Goal: Communication & Community: Answer question/provide support

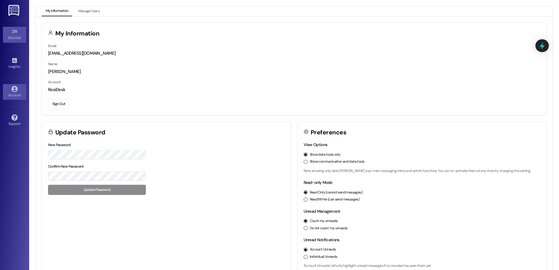
click at [17, 34] on icon at bounding box center [14, 32] width 6 height 6
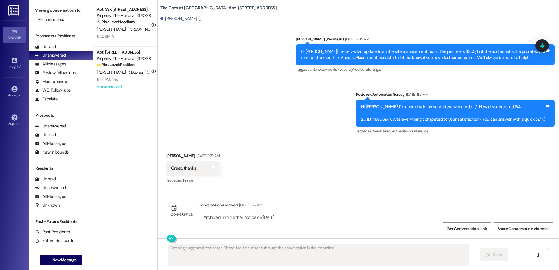
scroll to position [4238, 0]
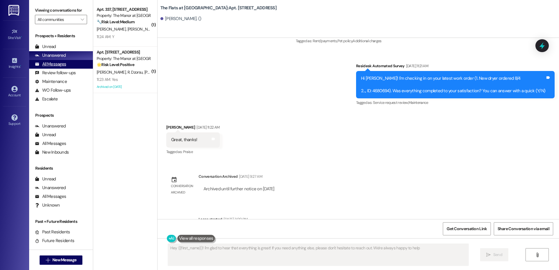
type textarea "Hey {{first_name}}! I'm glad to hear that everything is great! If you need anyt…"
click at [47, 66] on div "All Messages" at bounding box center [50, 64] width 31 height 6
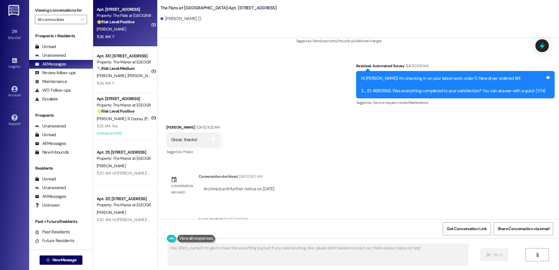
click at [126, 33] on div "11:26 AM: Y 11:26 AM: Y" at bounding box center [123, 36] width 55 height 7
type textarea "Fetching suggested responses. Please feel free to read through the conversation…"
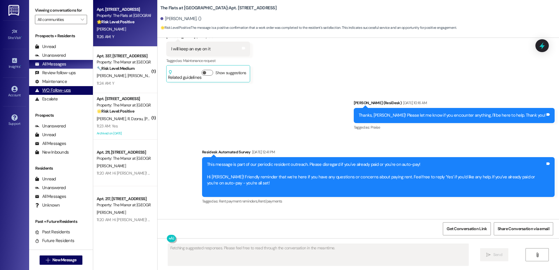
scroll to position [2171, 0]
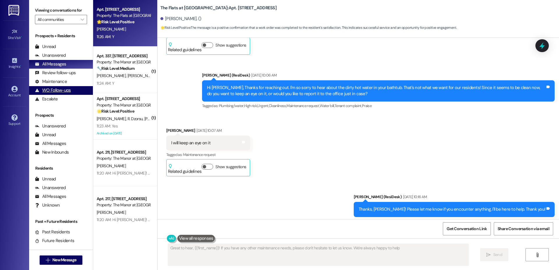
type textarea "Great to hear, {{first_name}}! If you have any other maintenance needs, please …"
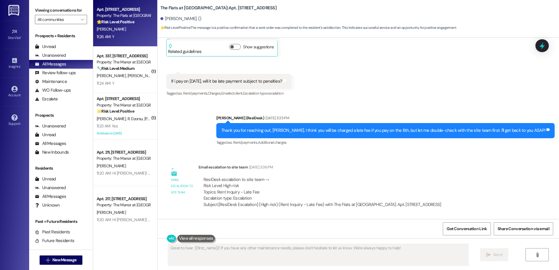
scroll to position [1580, 0]
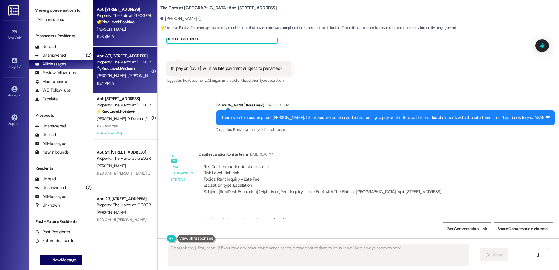
click at [104, 78] on div "[PERSON_NAME] [PERSON_NAME]" at bounding box center [123, 75] width 55 height 7
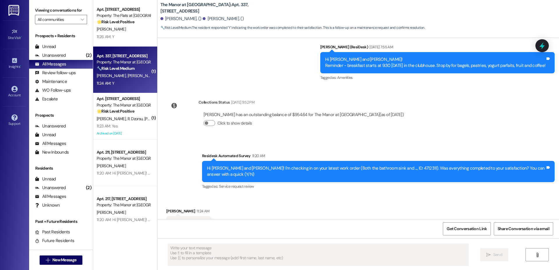
scroll to position [4193, 0]
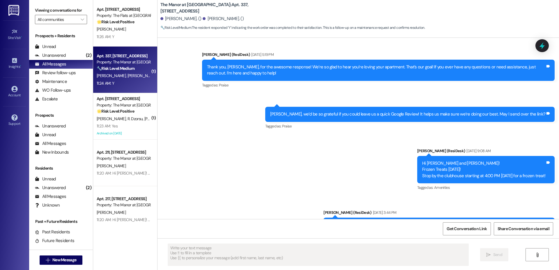
type textarea "Fetching suggested responses. Please feel free to read through the conversation…"
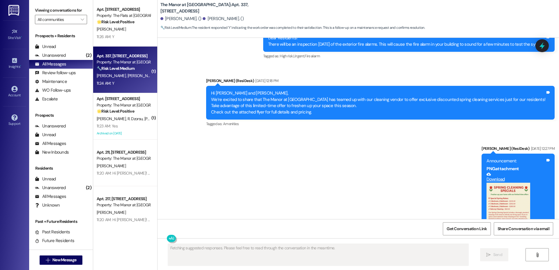
scroll to position [2618, 0]
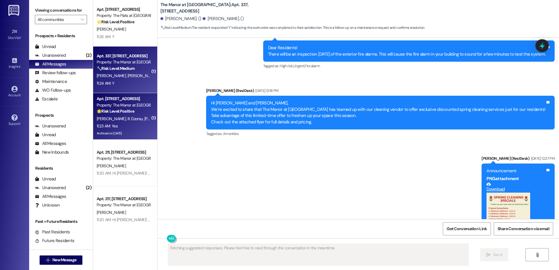
click at [103, 123] on div "11:23 AM: [DEMOGRAPHIC_DATA]:23 AM: Yes" at bounding box center [107, 125] width 21 height 5
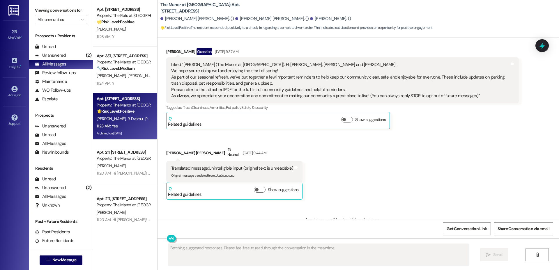
scroll to position [302, 0]
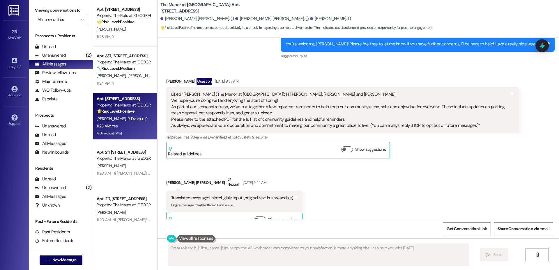
type textarea "Great to hear it, {{first_name}}! I'm happy the AC work order was completed to …"
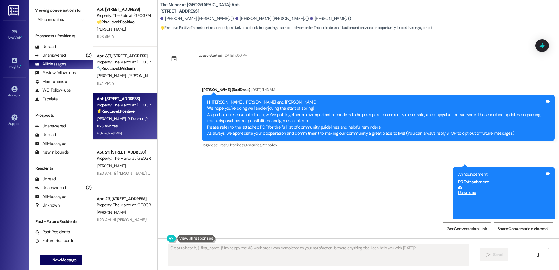
scroll to position [0, 0]
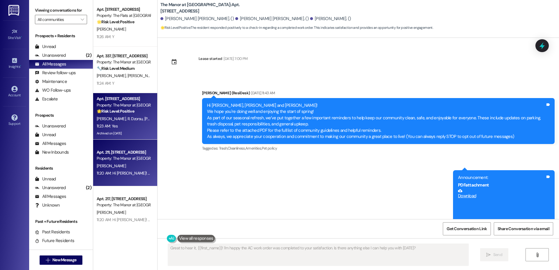
click at [105, 164] on span "[PERSON_NAME]" at bounding box center [111, 165] width 29 height 5
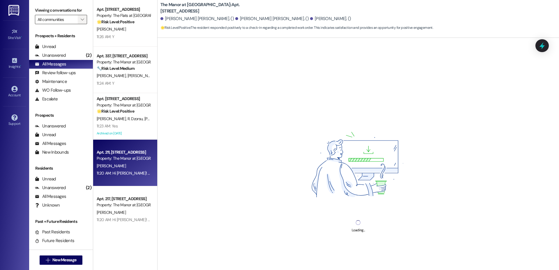
click at [81, 20] on icon "" at bounding box center [82, 19] width 3 height 5
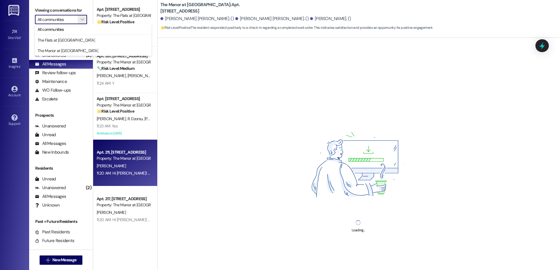
click at [182, 109] on div "Loading..." at bounding box center [357, 173] width 401 height 270
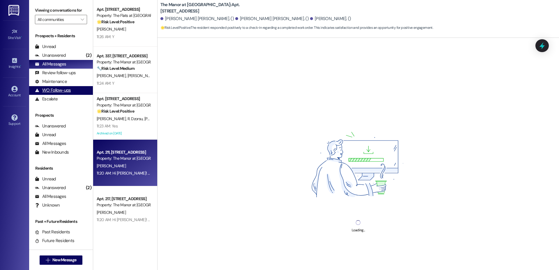
click at [51, 90] on div "WO Follow-ups" at bounding box center [53, 90] width 36 height 6
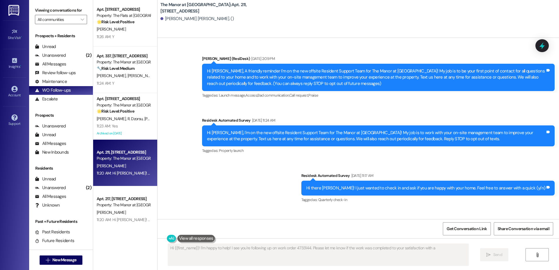
scroll to position [2932, 0]
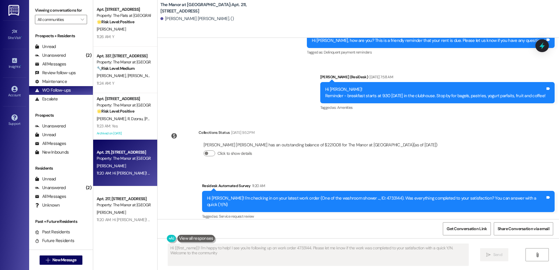
type textarea "Hi {{first_name}}! I'm happy to help! I see you're following up on work order 4…"
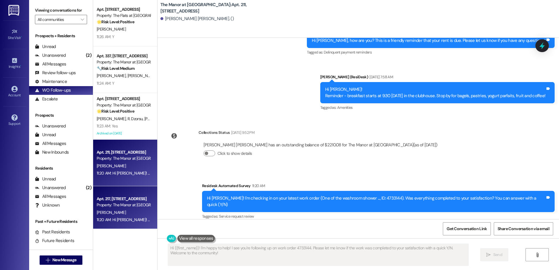
click at [112, 206] on div "Property: The Manor at [GEOGRAPHIC_DATA]" at bounding box center [124, 205] width 54 height 6
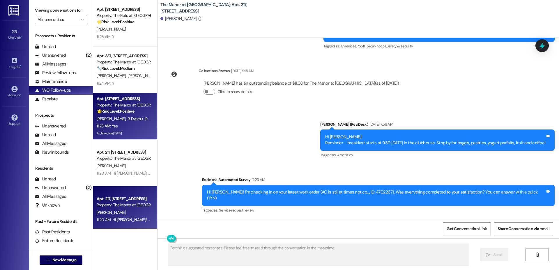
scroll to position [2710, 0]
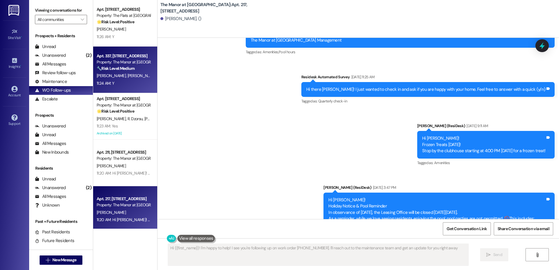
type textarea "Hi {{first_name}}! I'm happy to help! I see you're following up on work order […"
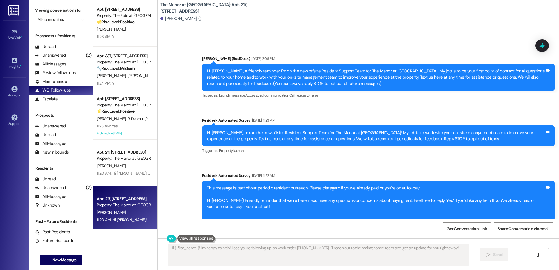
scroll to position [714, 0]
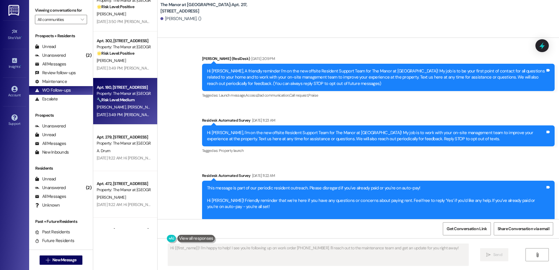
click at [110, 105] on span "[PERSON_NAME]" at bounding box center [112, 106] width 31 height 5
type textarea "Fetching suggested responses. Please feel free to read through the conversation…"
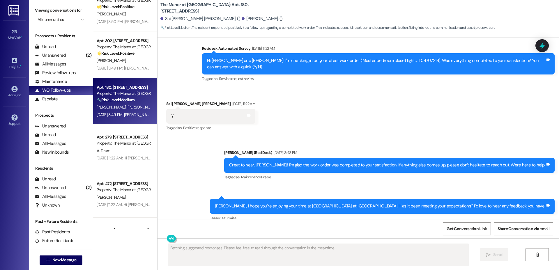
scroll to position [2566, 0]
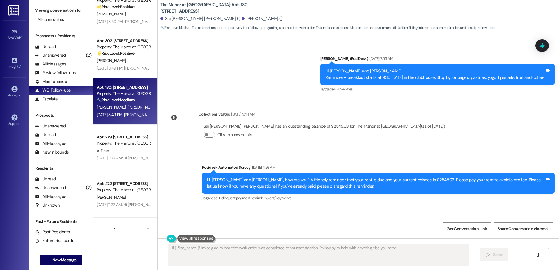
type textarea "Hi {{first_name}}! I'm so glad to hear the work order was completed to your sat…"
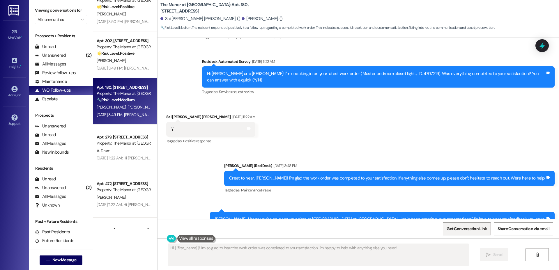
scroll to position [2545, 0]
click at [464, 230] on span "Get Conversation Link" at bounding box center [466, 229] width 40 height 6
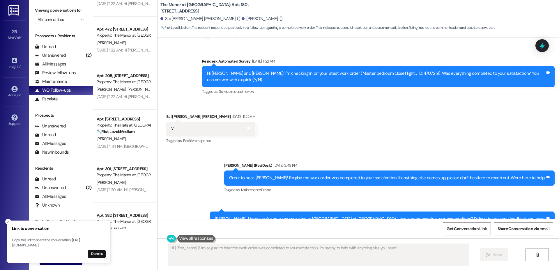
scroll to position [868, 0]
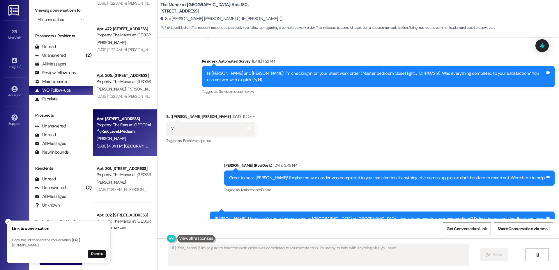
click at [117, 132] on strong "🔧 Risk Level: Medium" at bounding box center [116, 131] width 38 height 5
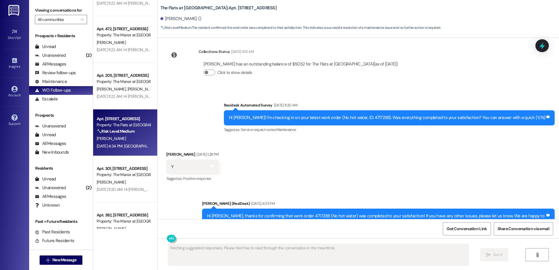
scroll to position [261, 0]
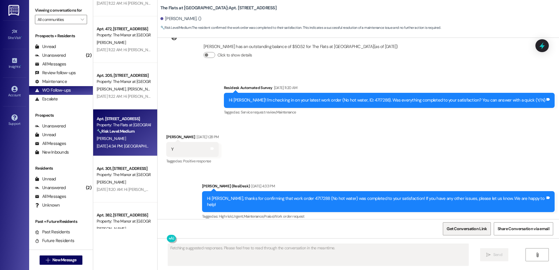
click at [466, 228] on span "Get Conversation Link" at bounding box center [466, 229] width 40 height 6
type textarea "Hi {{first_name}}! I'm so glad you asked! We always love hearing from our resid…"
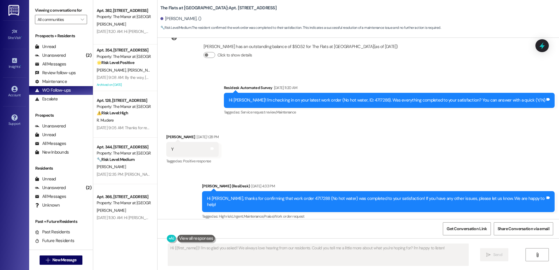
scroll to position [1074, 0]
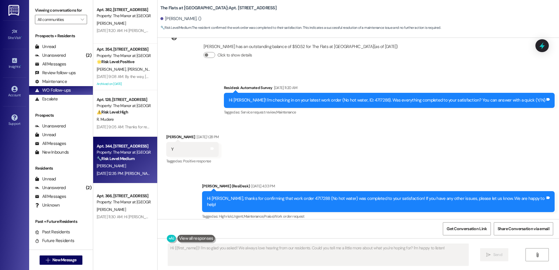
click at [119, 163] on div "[PERSON_NAME]" at bounding box center [123, 165] width 55 height 7
type textarea "Fetching suggested responses. Please feel free to read through the conversation…"
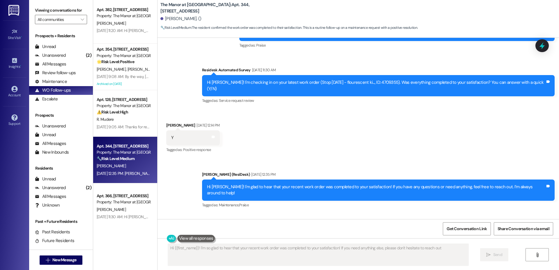
scroll to position [3242, 0]
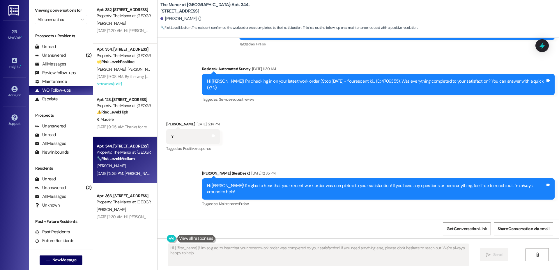
type textarea "Hi {{first_name}}! I'm so glad to hear that your recent work order was complete…"
click at [453, 223] on span "Get Conversation Link" at bounding box center [466, 229] width 42 height 13
click at [46, 81] on div "Maintenance" at bounding box center [51, 82] width 32 height 6
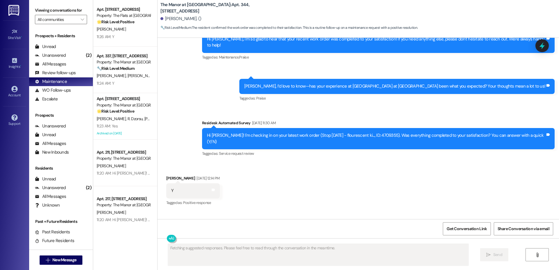
scroll to position [3161, 0]
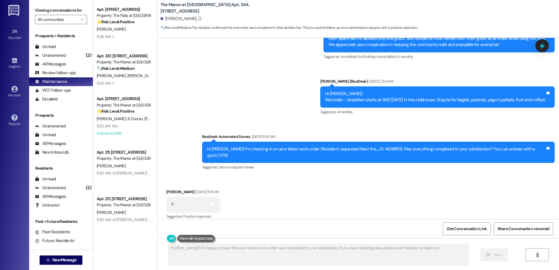
type textarea "Hi {{first_name}}! I'm happy to hear that your recent work order was completed …"
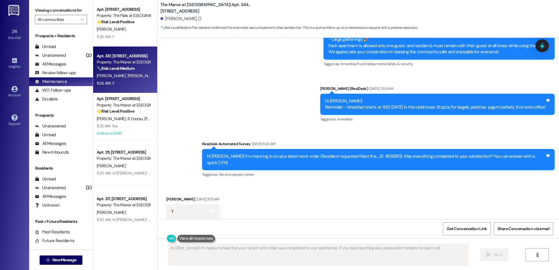
scroll to position [2966, 0]
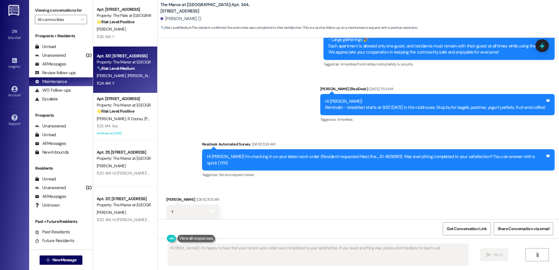
click at [114, 58] on div "Apt. 337, [STREET_ADDRESS]" at bounding box center [124, 56] width 54 height 6
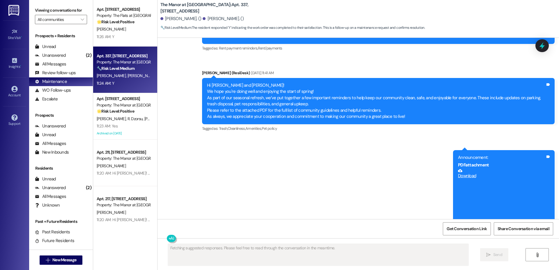
scroll to position [4192, 0]
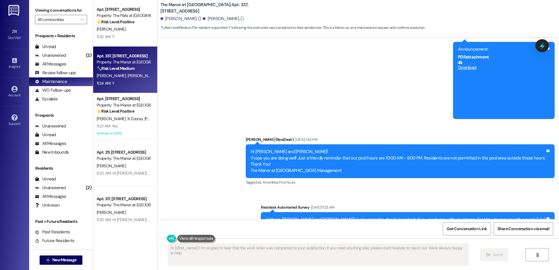
type textarea "Hi {{first_name}}! I'm so glad to hear that the work order was completed to you…"
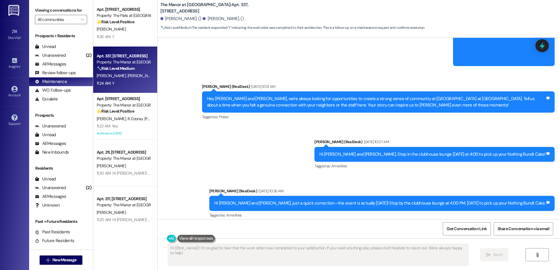
scroll to position [2478, 0]
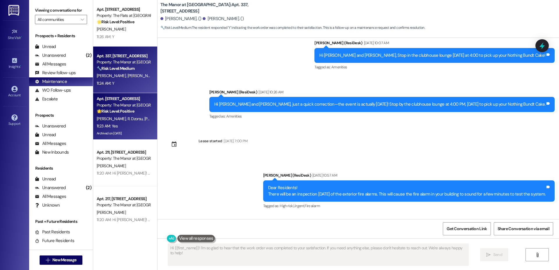
click at [106, 112] on strong "🌟 Risk Level: Positive" at bounding box center [116, 111] width 38 height 5
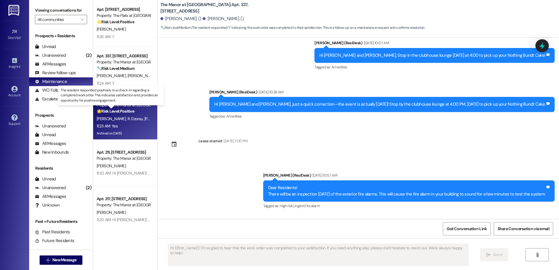
type textarea "Fetching suggested responses. Please feel free to read through the conversation…"
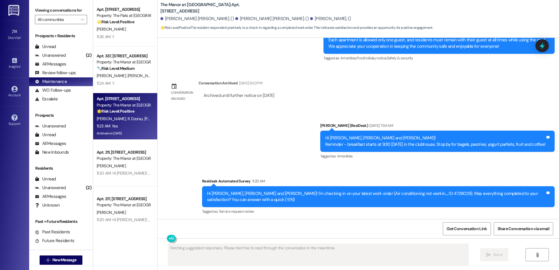
scroll to position [1382, 0]
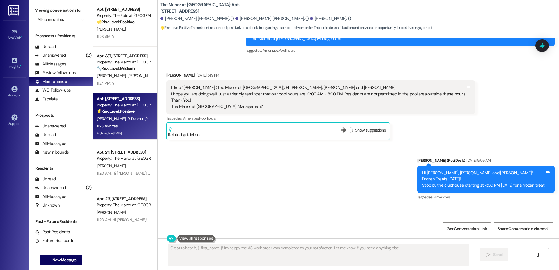
type textarea "Great to hear it, {{first_name}}! I'm happy the AC work order was completed to …"
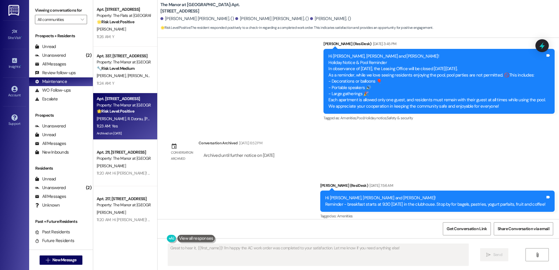
scroll to position [1671, 0]
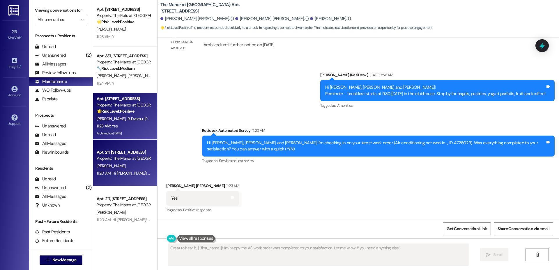
click at [114, 145] on div "Apt. 211, [STREET_ADDRESS] Property: The Manor at [GEOGRAPHIC_DATA][PERSON_NAME…" at bounding box center [125, 163] width 64 height 47
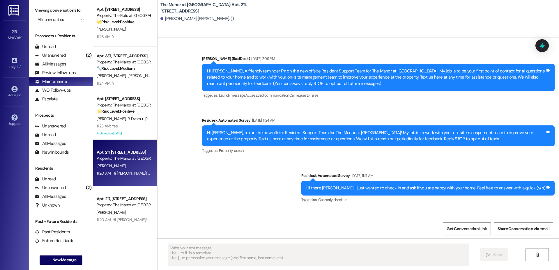
type textarea "Fetching suggested responses. Please feel free to read through the conversation…"
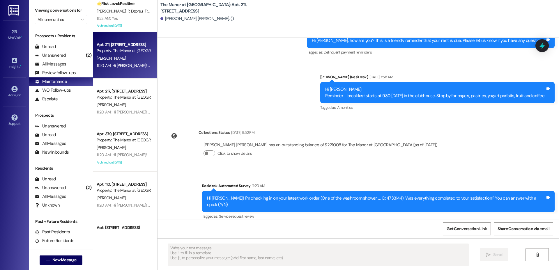
scroll to position [198, 0]
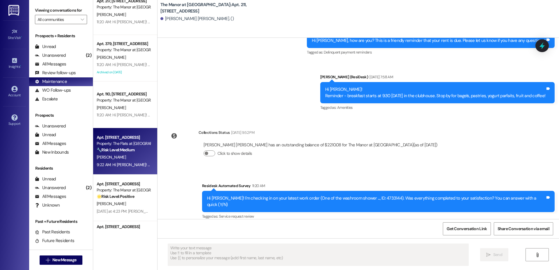
click at [116, 158] on div "[PERSON_NAME]" at bounding box center [123, 157] width 55 height 7
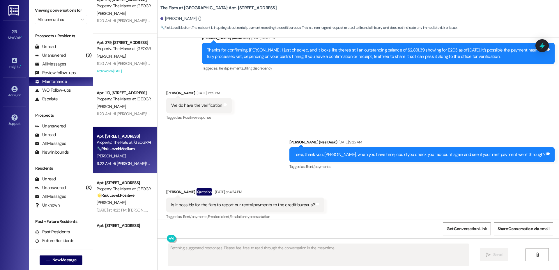
scroll to position [329, 0]
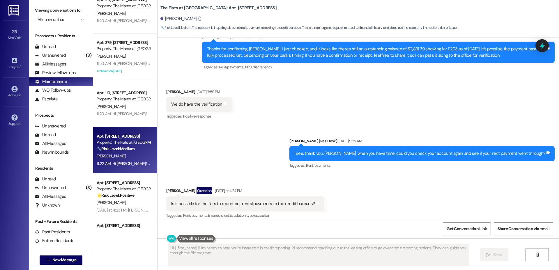
type textarea "Hi {{first_name}}! I'm happy to hear you're interested in credit reporting. I'd…"
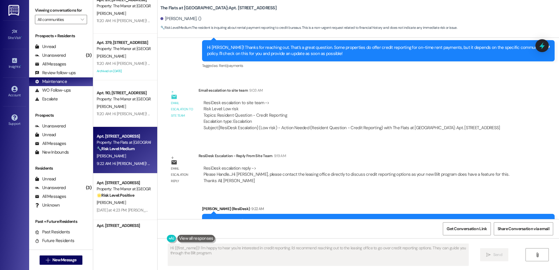
scroll to position [558, 0]
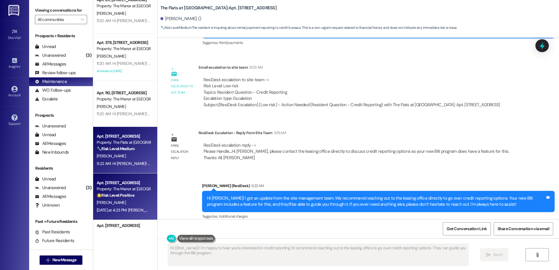
click at [119, 197] on strong "🌟 Risk Level: Positive" at bounding box center [116, 195] width 38 height 5
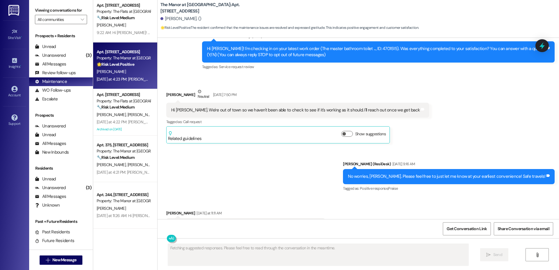
scroll to position [48, 0]
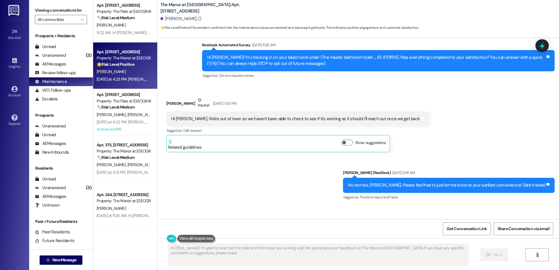
type textarea "Hi {{first_name}}! I'm glad to hear that the toilet and front door are working …"
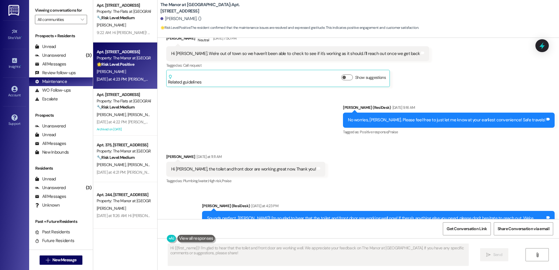
scroll to position [174, 0]
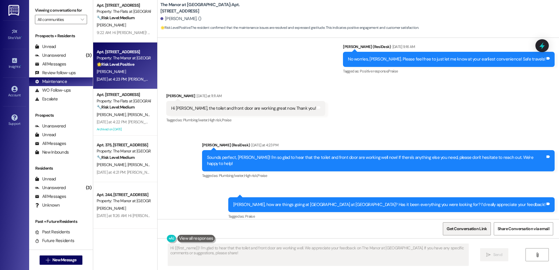
click at [474, 232] on span "Get Conversation Link" at bounding box center [466, 229] width 42 height 13
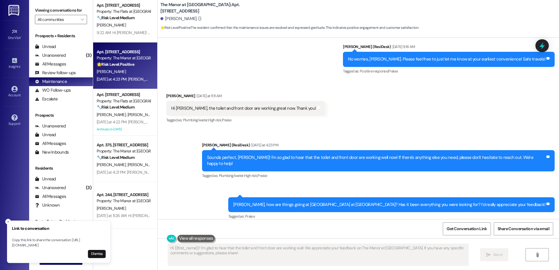
click at [165, 154] on div "Sent via SMS [PERSON_NAME] (ResiDesk) [DATE] at 4:23 PM Sounds perfect, [PERSON…" at bounding box center [357, 177] width 401 height 96
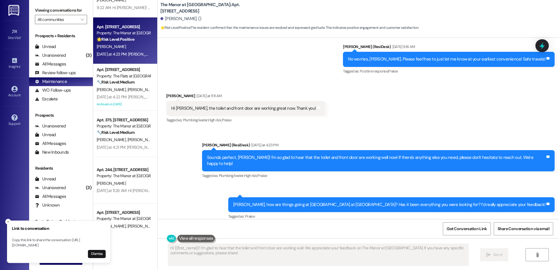
scroll to position [423, 0]
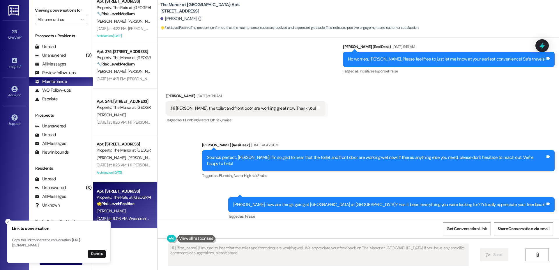
click at [111, 198] on div "Property: The Flats at [GEOGRAPHIC_DATA]" at bounding box center [124, 197] width 54 height 6
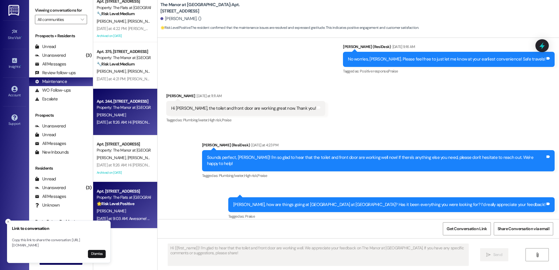
type textarea "Fetching suggested responses. Please feel free to read through the conversation…"
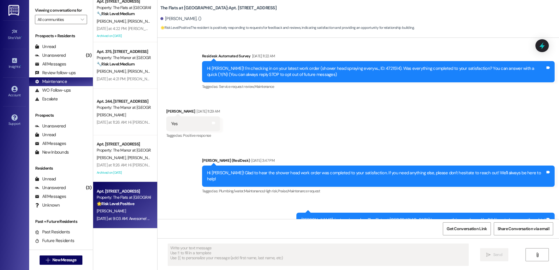
type textarea "Fetching suggested responses. Please feel free to read through the conversation…"
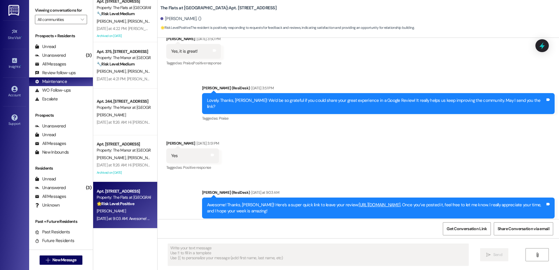
scroll to position [255, 0]
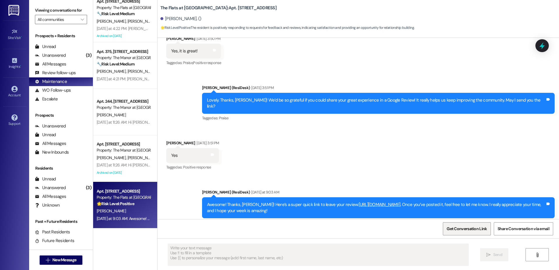
click at [470, 230] on span "Get Conversation Link" at bounding box center [466, 229] width 40 height 6
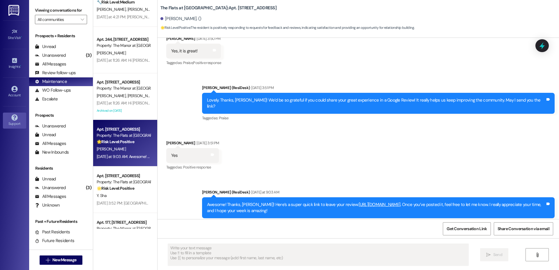
scroll to position [556, 0]
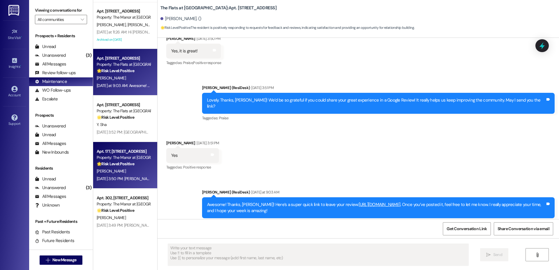
click at [132, 164] on div "🌟 Risk Level: Positive The message is a follow-up on a completed work order and…" at bounding box center [124, 164] width 54 height 6
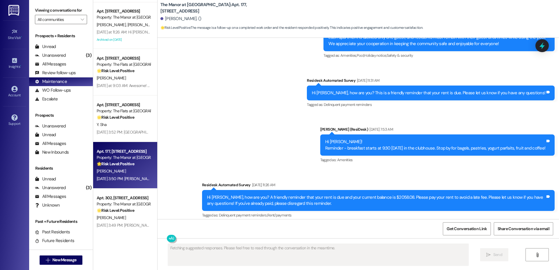
scroll to position [3242, 0]
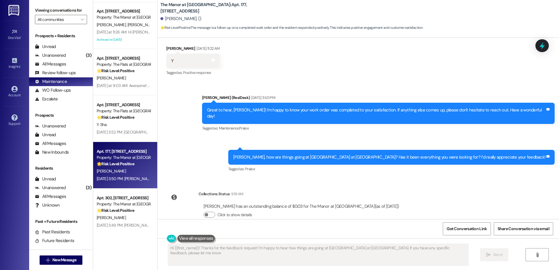
type textarea "Hi {{first_name}}! Thanks for the feedback request! I'm happy to hear how thing…"
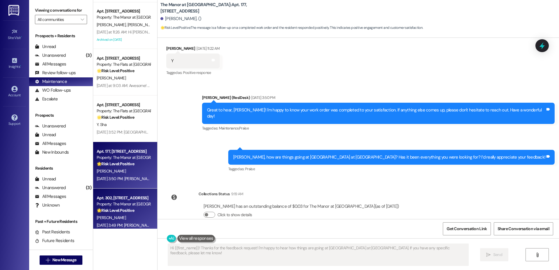
click at [120, 204] on div "Property: The Manor at [GEOGRAPHIC_DATA]" at bounding box center [124, 204] width 54 height 6
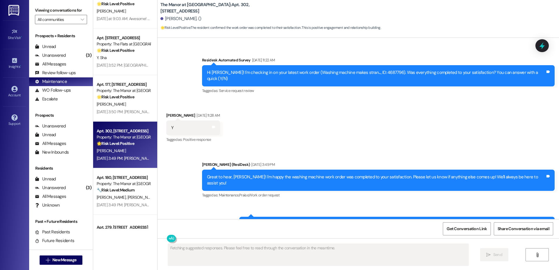
scroll to position [3163, 0]
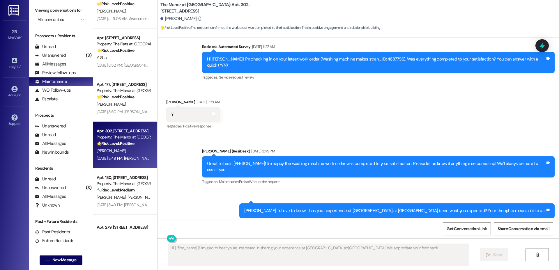
type textarea "Hi {{first_name}}! I'm glad to hear you're interested in sharing your experienc…"
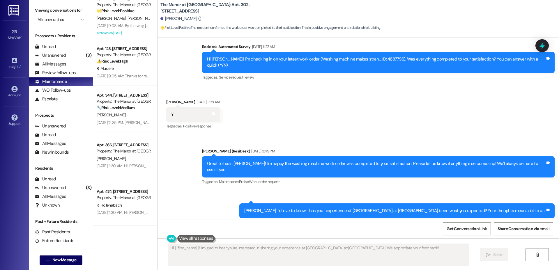
scroll to position [1164, 0]
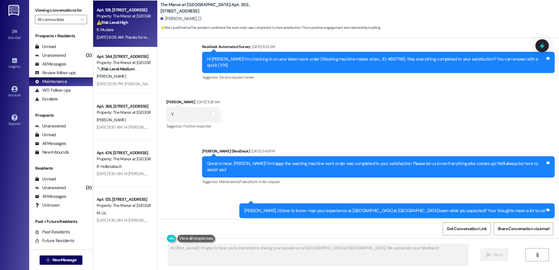
click at [113, 27] on div "R. Mudere" at bounding box center [123, 29] width 55 height 7
type textarea "Fetching suggested responses. Please feel free to read through the conversation…"
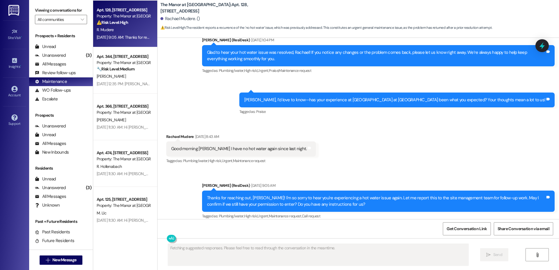
scroll to position [3680, 0]
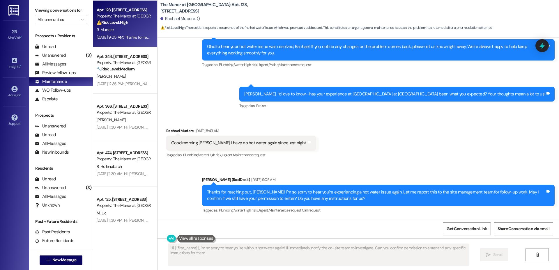
type textarea "Hi {{first_name}}, I'm so sorry to hear you're without hot water again! I'll im…"
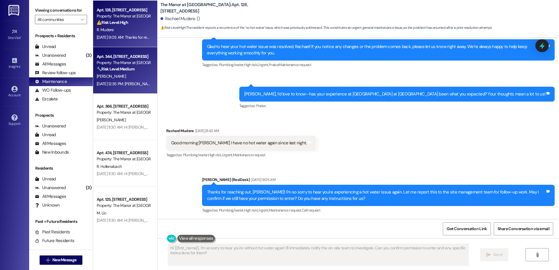
click at [107, 73] on div "[PERSON_NAME]" at bounding box center [123, 76] width 55 height 7
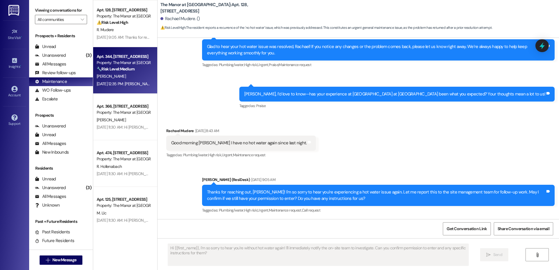
type textarea "Fetching suggested responses. Please feel free to read through the conversation…"
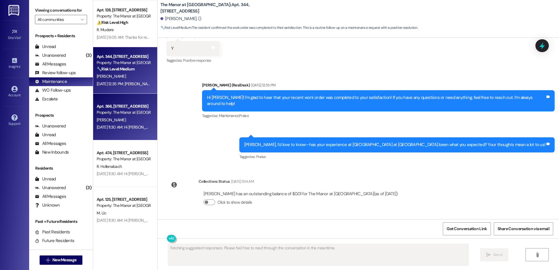
scroll to position [3305, 0]
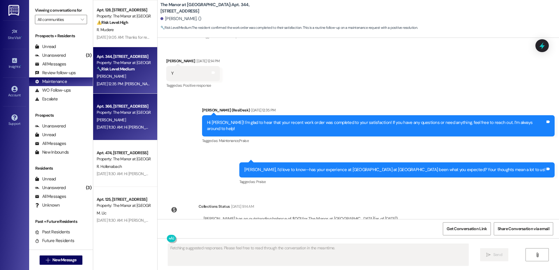
click at [119, 138] on div "Apt. 366, [STREET_ADDRESS] Property: The Manor at [GEOGRAPHIC_DATA] [PERSON_NAM…" at bounding box center [125, 117] width 64 height 47
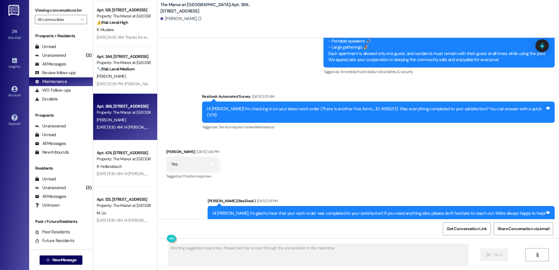
scroll to position [3285, 0]
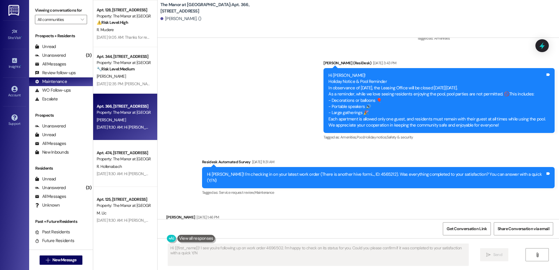
type textarea "Hi {{first_name}}! I see you're following up on work order 4696502. I'm happy t…"
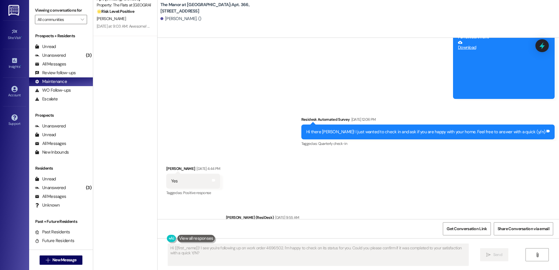
scroll to position [0, 0]
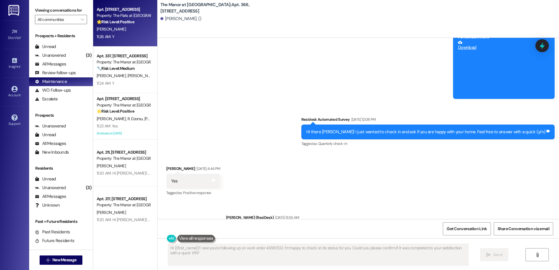
click at [117, 28] on div "[PERSON_NAME]" at bounding box center [123, 29] width 55 height 7
type textarea "Fetching suggested responses. Please feel free to read through the conversation…"
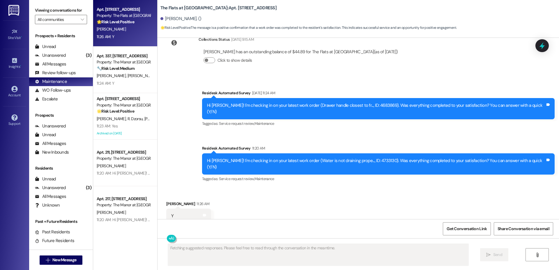
scroll to position [3240, 0]
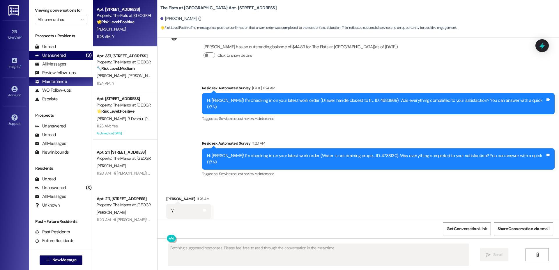
click at [52, 54] on div "Unanswered" at bounding box center [50, 55] width 31 height 6
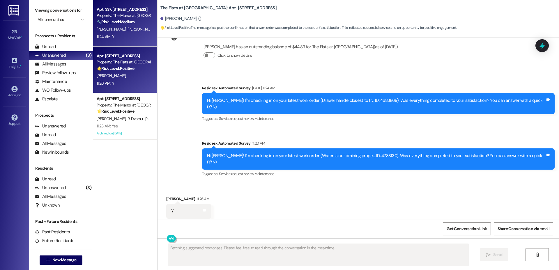
click at [123, 37] on div "11:24 AM: Y 11:24 AM: Y" at bounding box center [123, 36] width 55 height 7
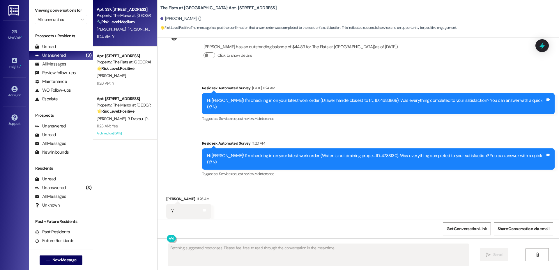
scroll to position [4192, 0]
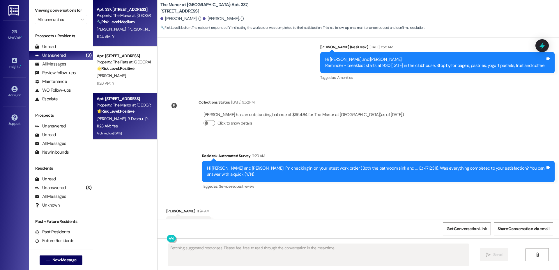
click at [128, 106] on div "Property: The Manor at [GEOGRAPHIC_DATA]" at bounding box center [124, 105] width 54 height 6
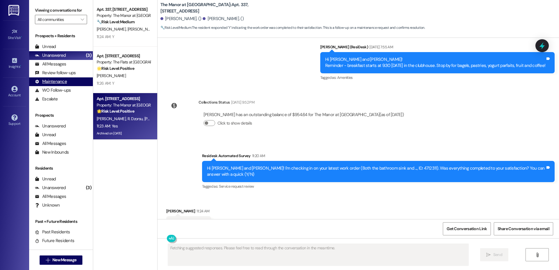
scroll to position [1671, 0]
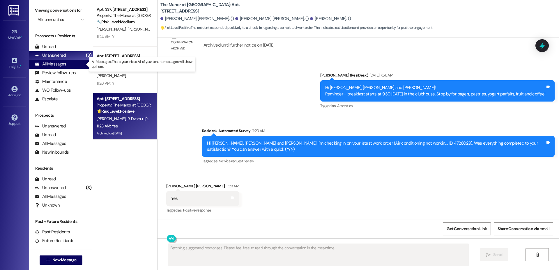
click at [47, 65] on div "All Messages" at bounding box center [50, 64] width 31 height 6
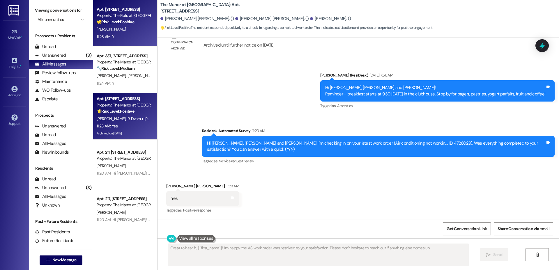
type textarea "Great to hear it, {{first_name}}! I'm happy the AC work order was resolved to y…"
click at [119, 27] on div "[PERSON_NAME]" at bounding box center [123, 29] width 55 height 7
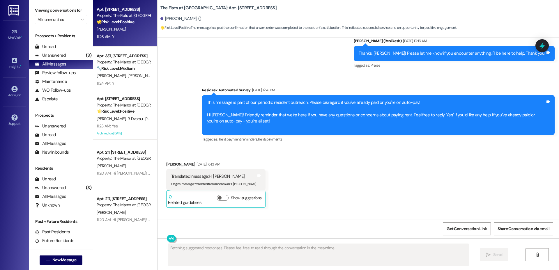
scroll to position [2325, 0]
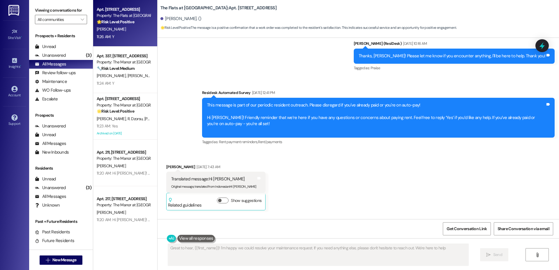
type textarea "Great to hear, {{first_name}}! I'm happy we could resolve your maintenance requ…"
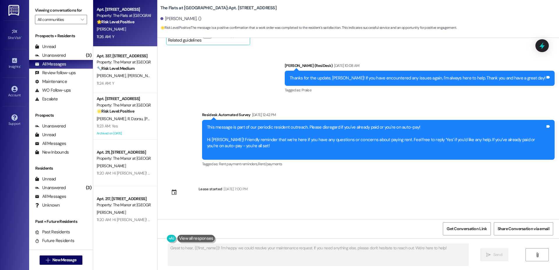
scroll to position [2668, 0]
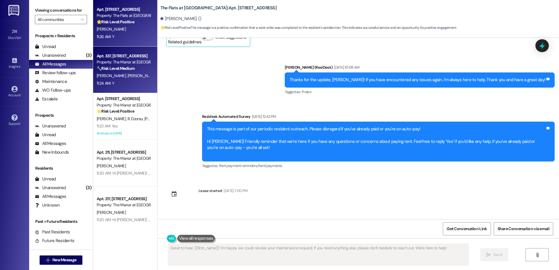
click at [123, 72] on div "[PERSON_NAME] [PERSON_NAME]" at bounding box center [123, 75] width 55 height 7
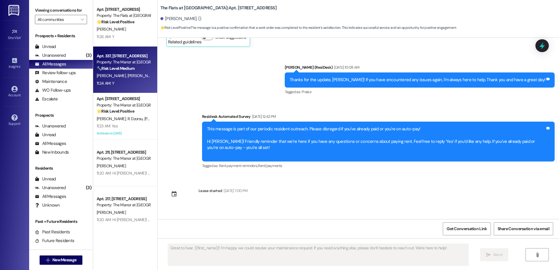
type textarea "Fetching suggested responses. Please feel free to read through the conversation…"
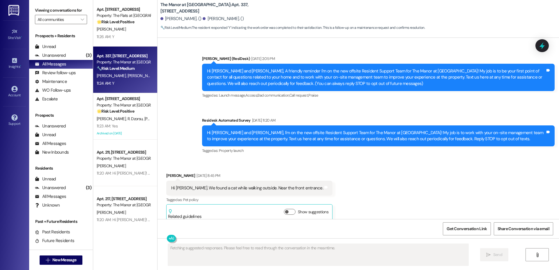
scroll to position [4192, 0]
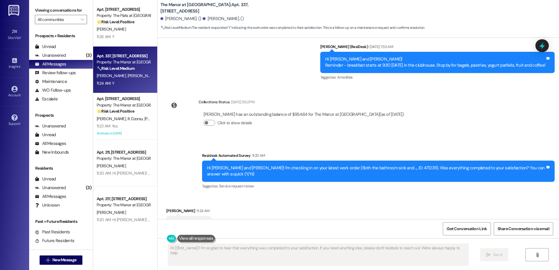
type textarea "Hi {{first_name}}! I'm so glad to hear that everything was completed to your sa…"
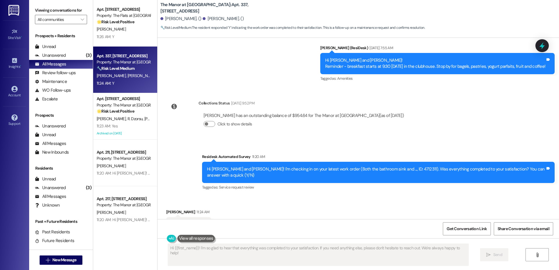
scroll to position [4193, 0]
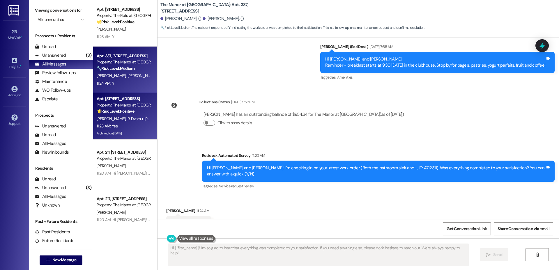
click at [109, 112] on strong "🌟 Risk Level: Positive" at bounding box center [116, 111] width 38 height 5
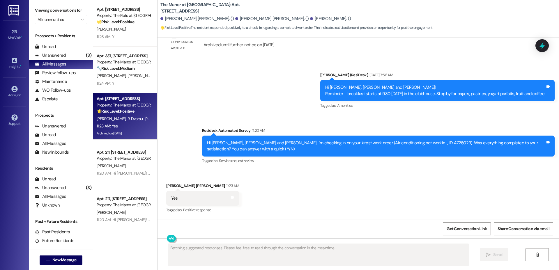
scroll to position [1671, 0]
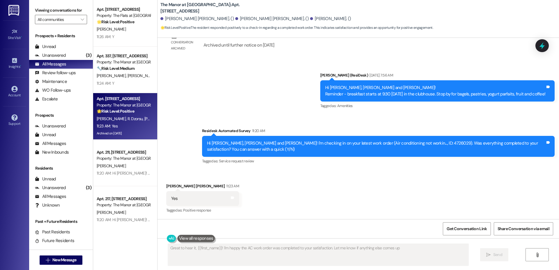
type textarea "Great to hear it, {{first_name}}! I'm happy the AC work order was completed to …"
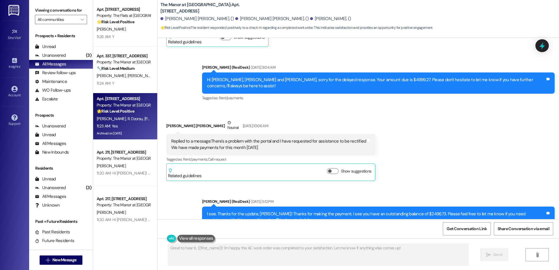
scroll to position [814, 0]
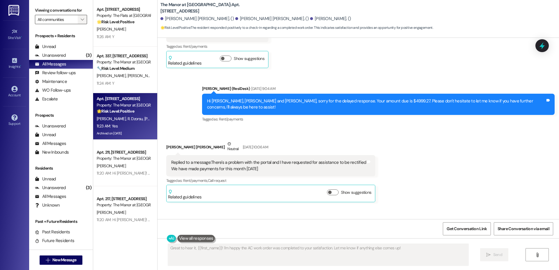
click at [81, 19] on icon "" at bounding box center [82, 19] width 3 height 5
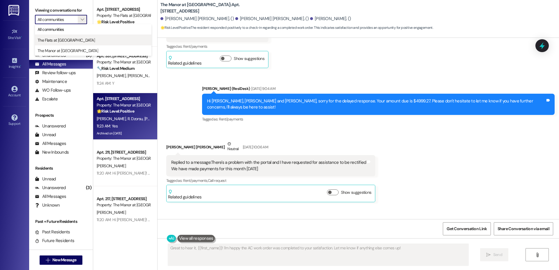
click at [63, 42] on span "The Flats at [GEOGRAPHIC_DATA]" at bounding box center [66, 40] width 57 height 6
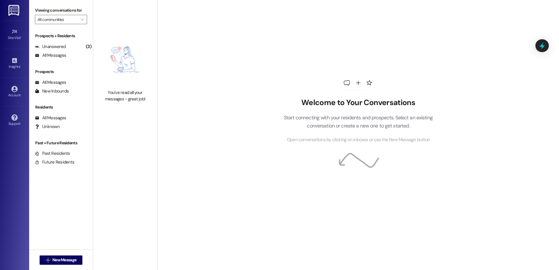
type input "The Flats at [GEOGRAPHIC_DATA]"
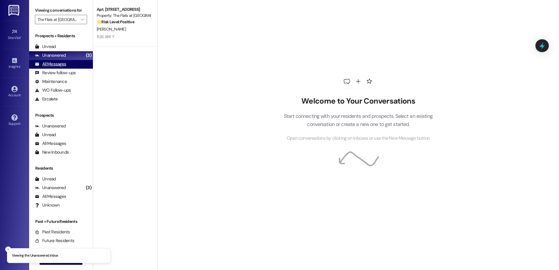
click at [53, 67] on div "All Messages" at bounding box center [50, 64] width 31 height 6
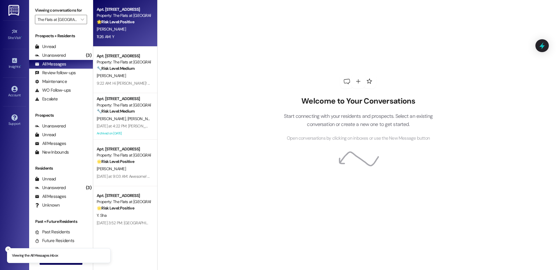
click at [120, 37] on div "11:26 AM: Y 11:26 AM: Y" at bounding box center [123, 36] width 55 height 7
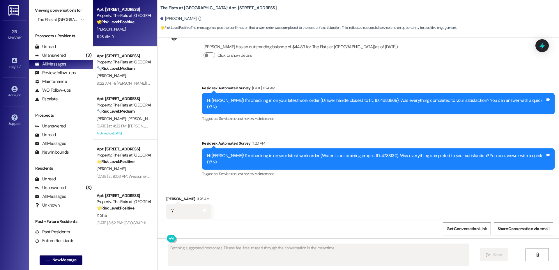
scroll to position [3240, 0]
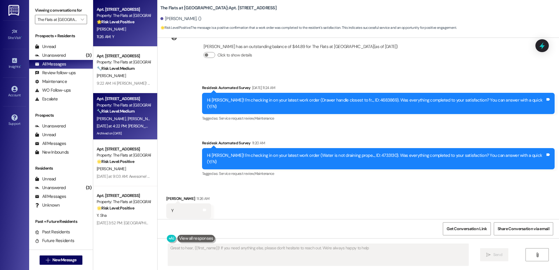
type textarea "Great to hear, {{first_name}}! If you need anything else, please don't hesitate…"
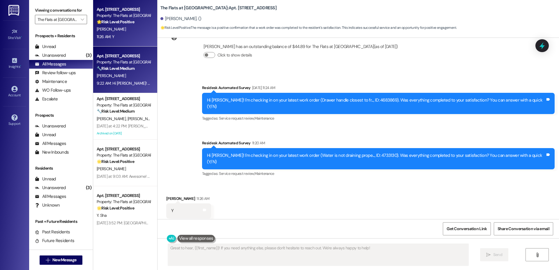
click at [114, 80] on div "9:22 AM: Hi [PERSON_NAME]! I got an update from the site management team. We re…" at bounding box center [123, 83] width 55 height 7
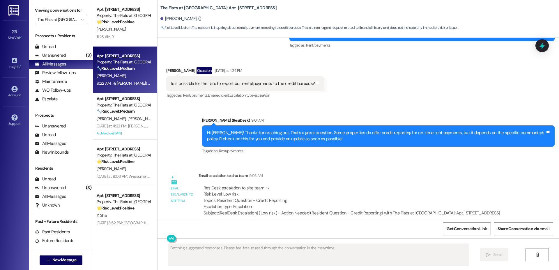
scroll to position [434, 0]
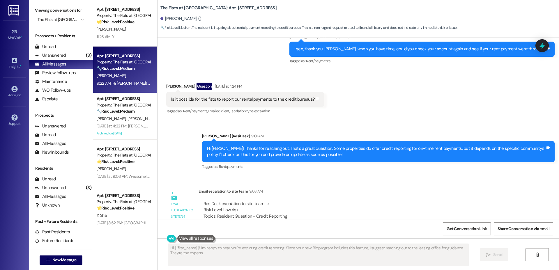
type textarea "Hi {{first_name}}! I'm happy to hear you're exploring credit reporting. Since y…"
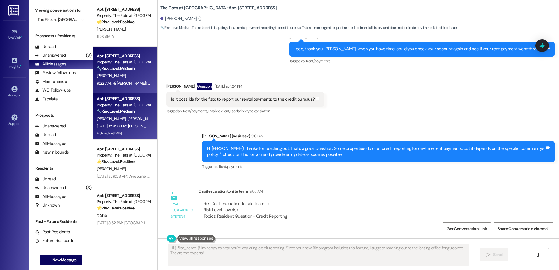
click at [100, 127] on div "[DATE] at 4:22 PM: [PERSON_NAME], I’d love to know—has your experience at [GEOG…" at bounding box center [251, 125] width 308 height 5
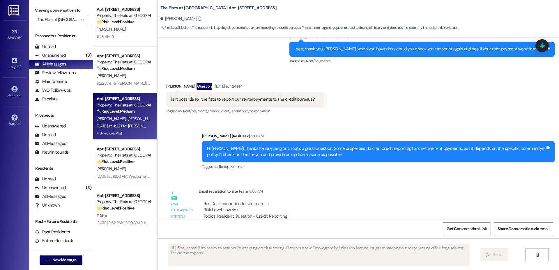
type textarea "Fetching suggested responses. Please feel free to read through the conversation…"
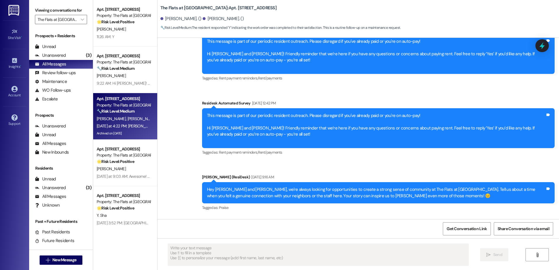
type textarea "Fetching suggested responses. Please feel free to read through the conversation…"
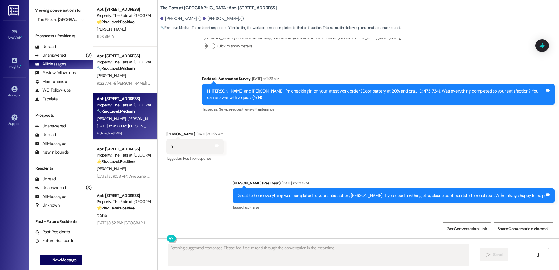
scroll to position [1700, 0]
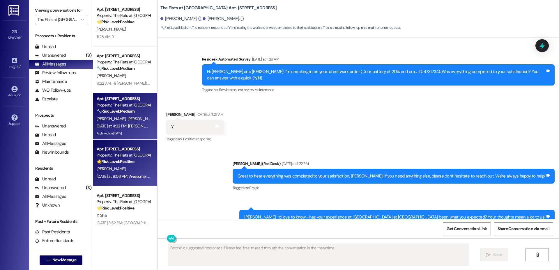
click at [126, 155] on div "Property: The Flats at [GEOGRAPHIC_DATA]" at bounding box center [124, 155] width 54 height 6
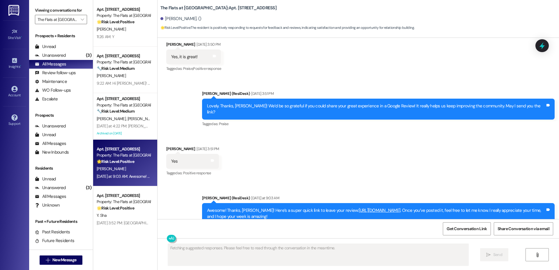
scroll to position [255, 0]
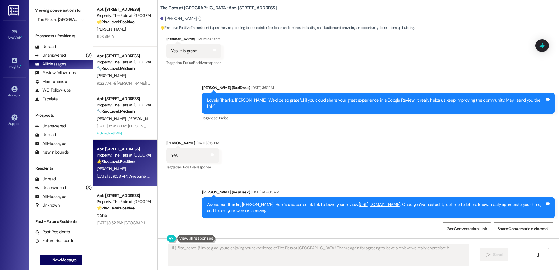
type textarea "Hi {{first_name}}! I'm so glad you're enjoying your experience at The Flats at …"
click at [460, 228] on span "Get Conversation Link" at bounding box center [466, 229] width 40 height 6
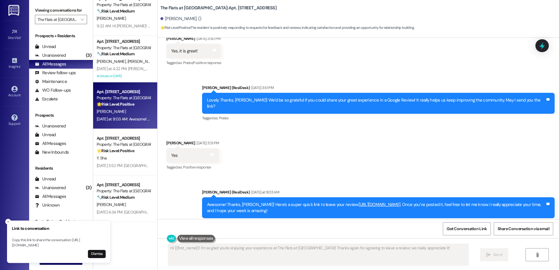
scroll to position [109, 0]
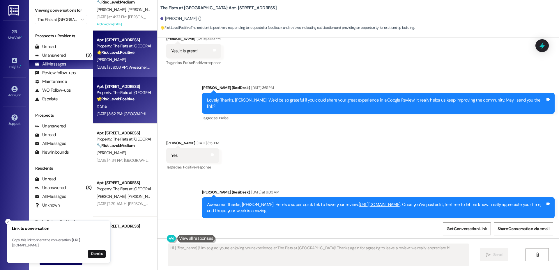
click at [106, 95] on div "Property: The Flats at [GEOGRAPHIC_DATA]" at bounding box center [124, 93] width 54 height 6
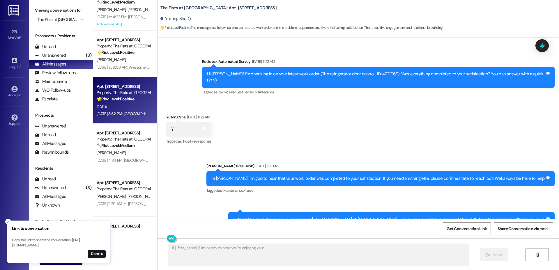
scroll to position [703, 0]
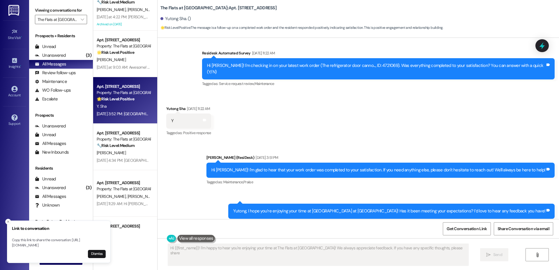
type textarea "Hi {{first_name}}! I'm happy to hear you're enjoying your time at The Flats at …"
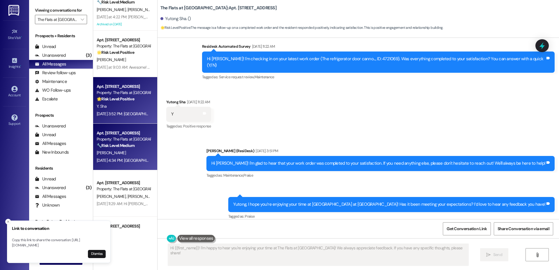
click at [132, 139] on div "Property: The Flats at [GEOGRAPHIC_DATA]" at bounding box center [124, 139] width 54 height 6
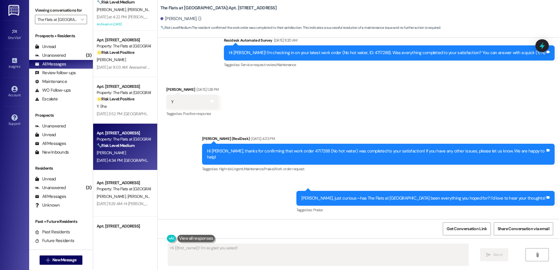
scroll to position [296, 0]
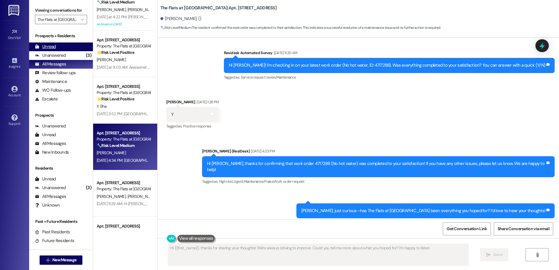
type textarea "Hi {{first_name}}, thanks for sharing your thoughts! We're always striving to i…"
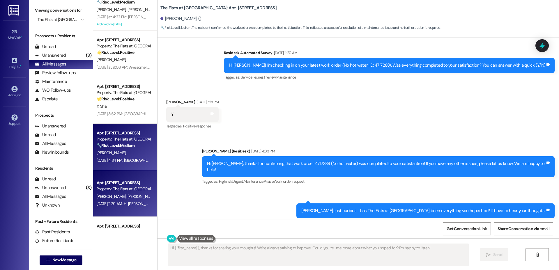
click at [113, 192] on div "Apt. [STREET_ADDRESS] Property: The Flats at [GEOGRAPHIC_DATA]" at bounding box center [123, 186] width 55 height 14
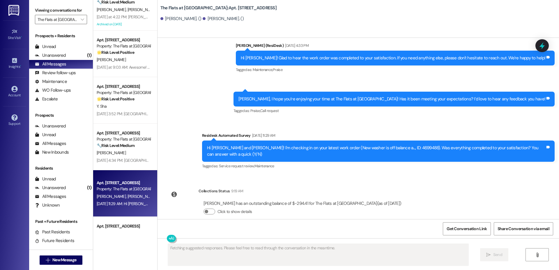
scroll to position [2764, 0]
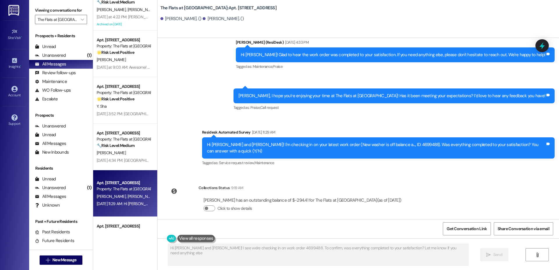
type textarea "Hi [PERSON_NAME] and [PERSON_NAME]! I see we're checking in on work order 46994…"
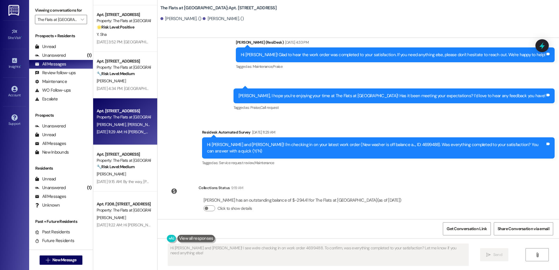
scroll to position [183, 0]
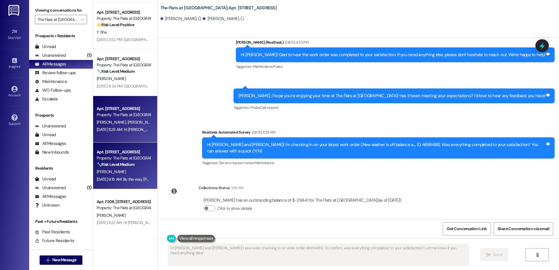
click at [117, 159] on div "Property: The Flats at [GEOGRAPHIC_DATA]" at bounding box center [124, 158] width 54 height 6
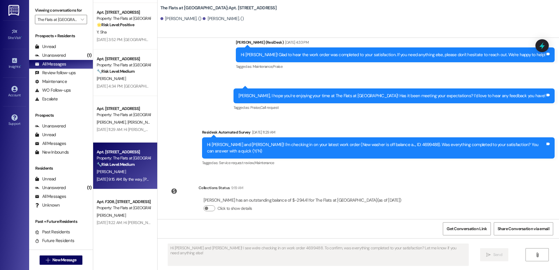
type textarea "Fetching suggested responses. Please feel free to read through the conversation…"
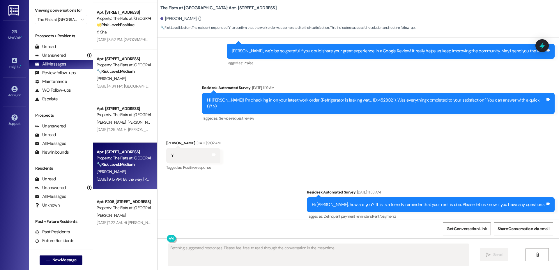
scroll to position [2432, 0]
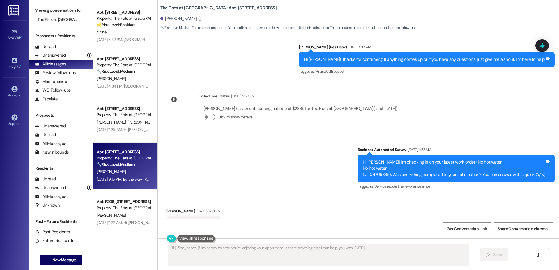
type textarea "Hi {{first_name}}! I'm happy to hear you're enjoying your apartment. Is there a…"
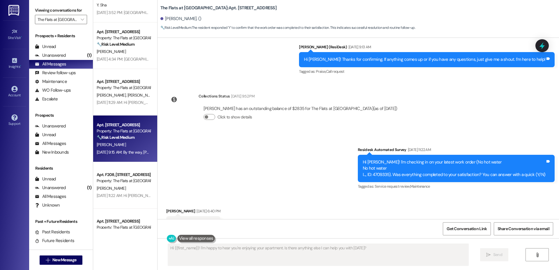
scroll to position [223, 0]
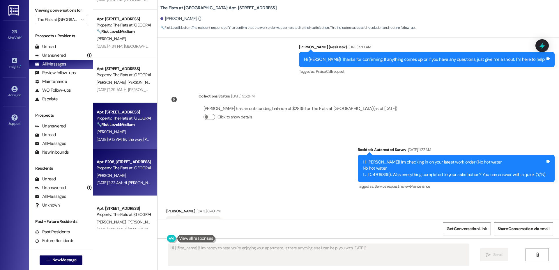
click at [123, 182] on div "[DATE] 11:22 AM: Hi [PERSON_NAME]! I'm checking in on your latest work order. W…" at bounding box center [232, 182] width 270 height 5
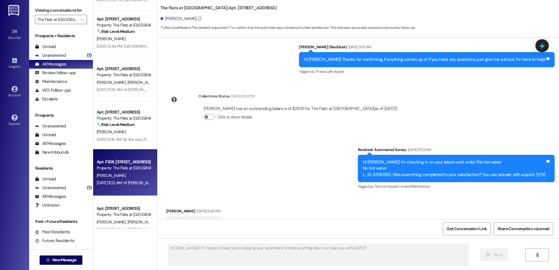
type textarea "Fetching suggested responses. Please feel free to read through the conversation…"
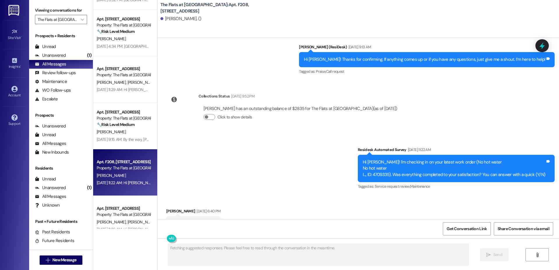
scroll to position [0, 0]
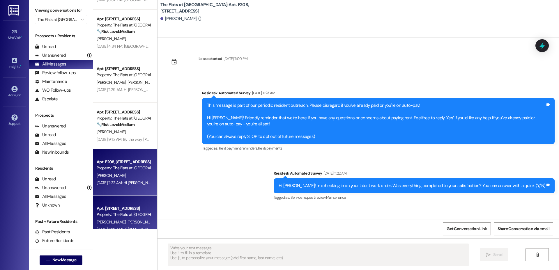
click at [111, 228] on div "[DATE] 11:22 AM: Hi [PERSON_NAME] and [PERSON_NAME]! I'm checking in on your la…" at bounding box center [288, 229] width 382 height 5
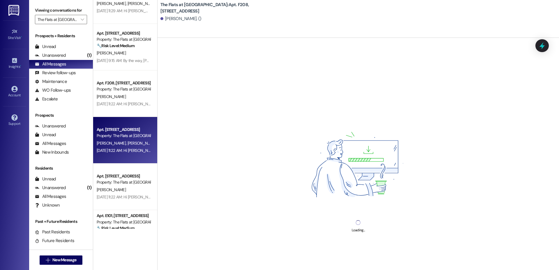
scroll to position [407, 0]
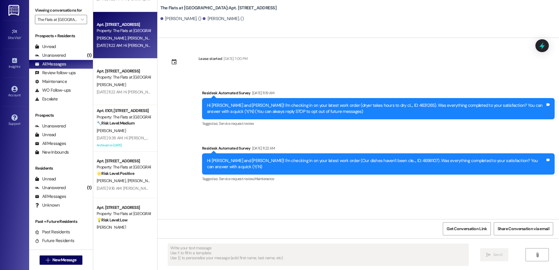
type textarea "Fetching suggested responses. Please feel free to read through the conversation…"
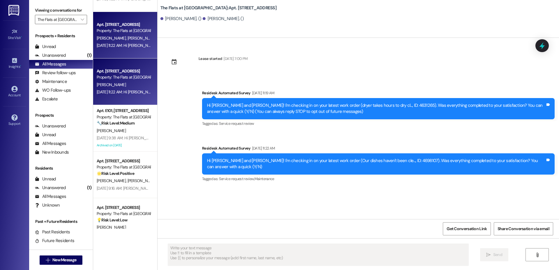
click at [118, 66] on div "Apt. [STREET_ADDRESS] Property: The Flats at [GEOGRAPHIC_DATA] [PERSON_NAME] [D…" at bounding box center [125, 81] width 64 height 47
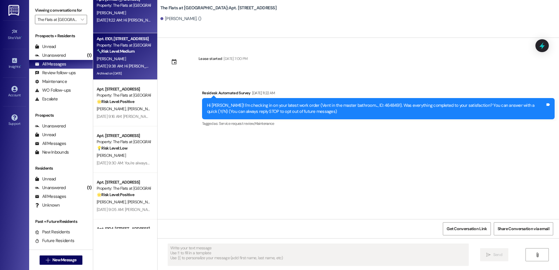
scroll to position [480, 0]
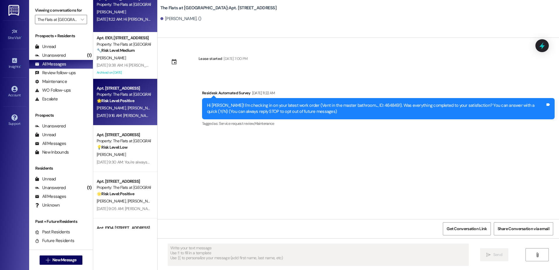
click at [114, 93] on div "Property: The Flats at [GEOGRAPHIC_DATA]" at bounding box center [124, 94] width 54 height 6
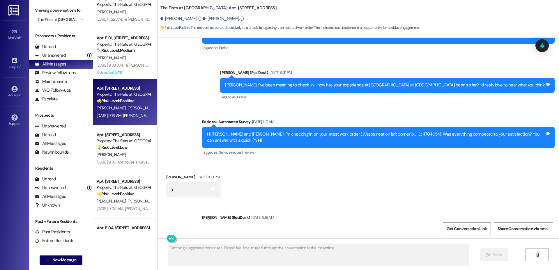
scroll to position [1335, 0]
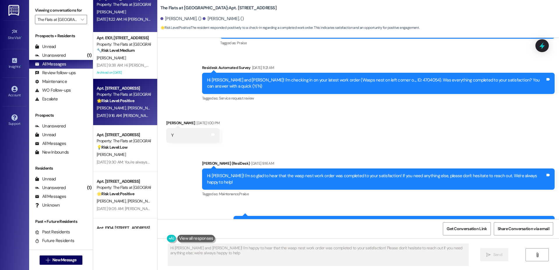
type textarea "Hi [PERSON_NAME] and [PERSON_NAME]! I'm happy to hear that the wasp nest work o…"
